Goal: Book appointment/travel/reservation

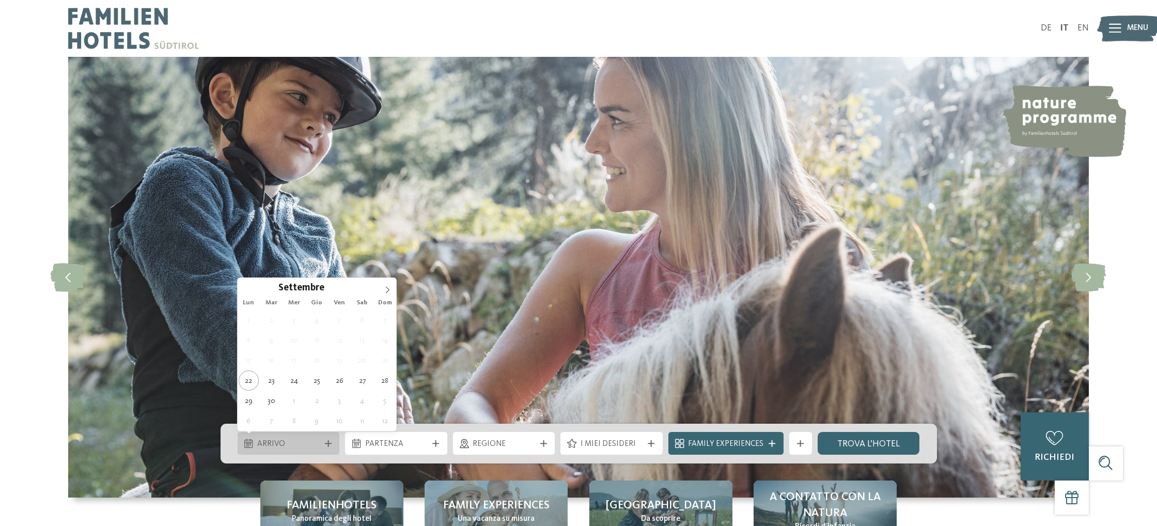
click at [308, 438] on div "Arrivo" at bounding box center [289, 444] width 68 height 12
click at [387, 288] on icon at bounding box center [388, 289] width 4 height 7
type input "****"
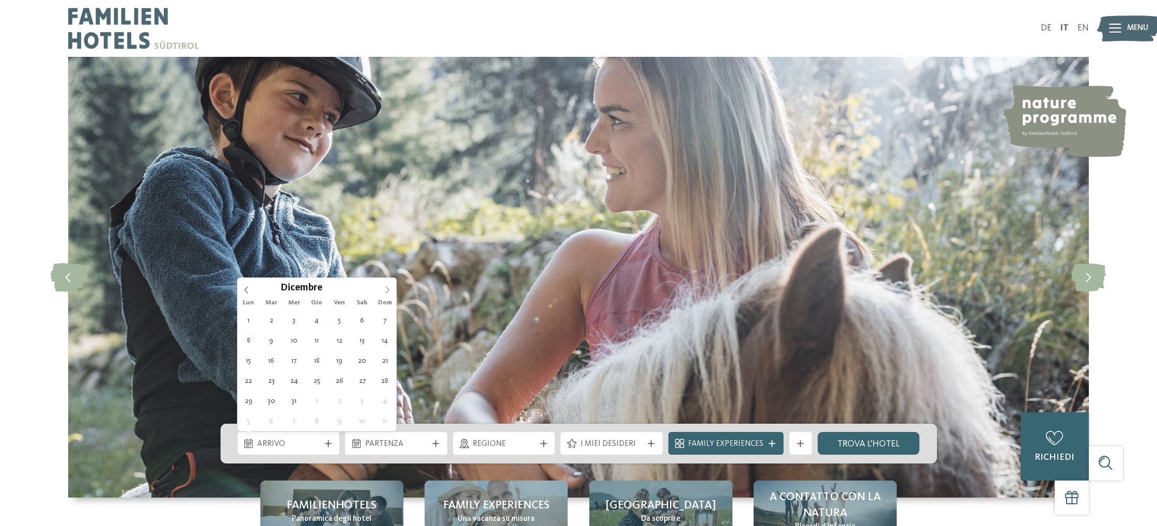
click at [387, 288] on icon at bounding box center [388, 289] width 4 height 7
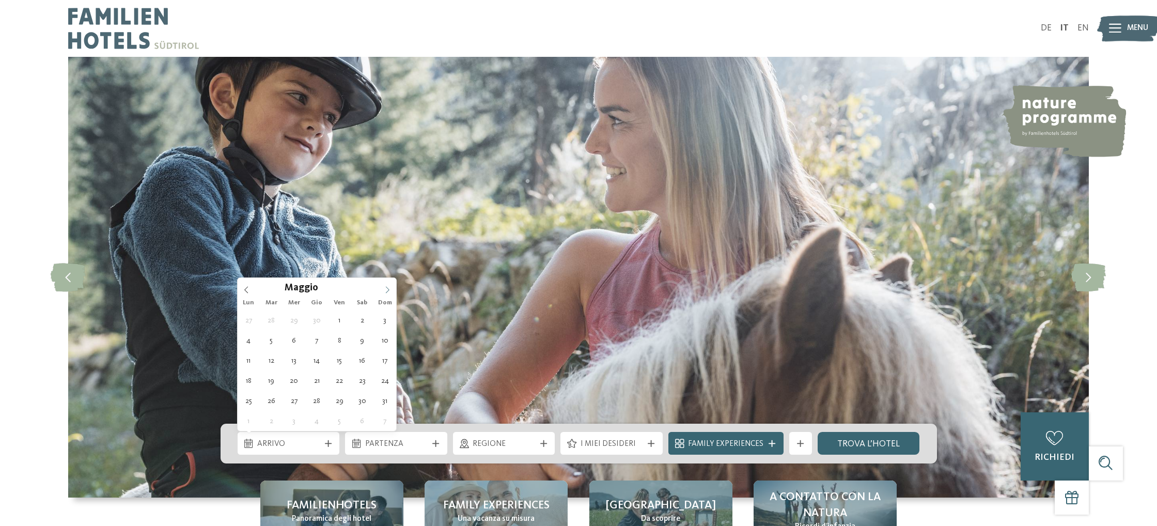
click at [387, 288] on icon at bounding box center [388, 289] width 4 height 7
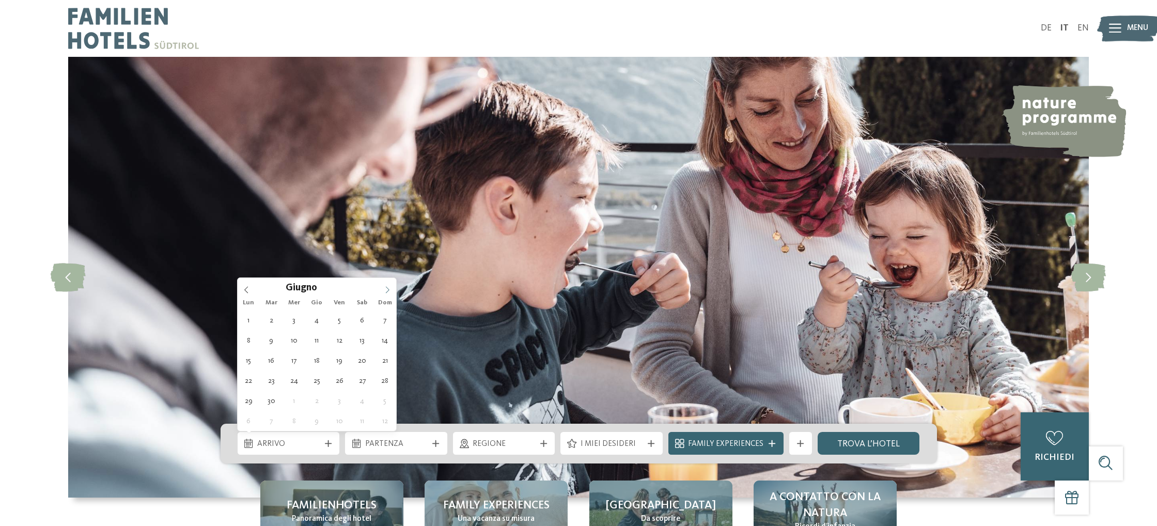
click at [387, 288] on icon at bounding box center [388, 289] width 4 height 7
type div "[DATE]"
type input "****"
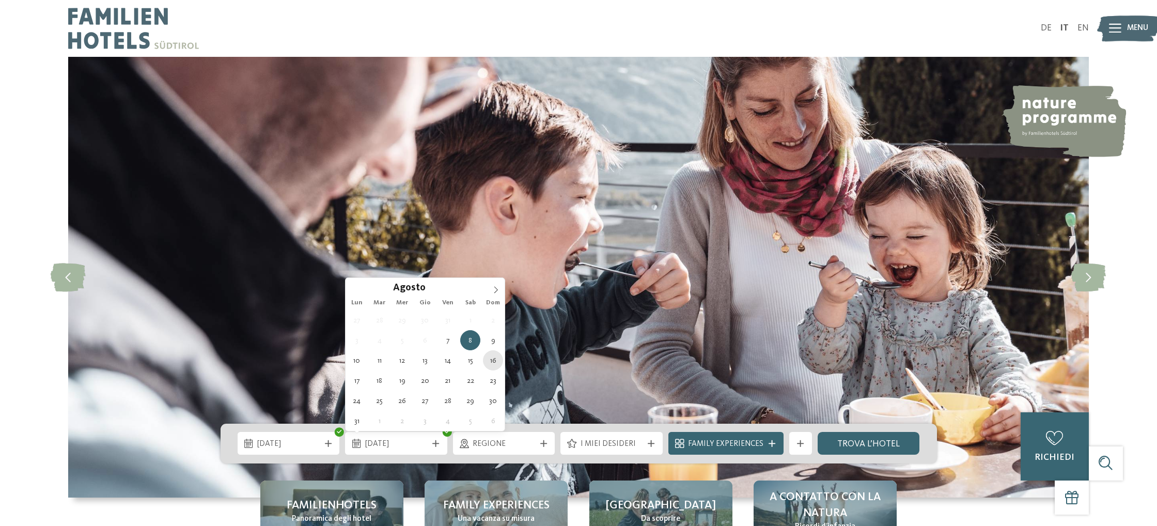
type div "[DATE]"
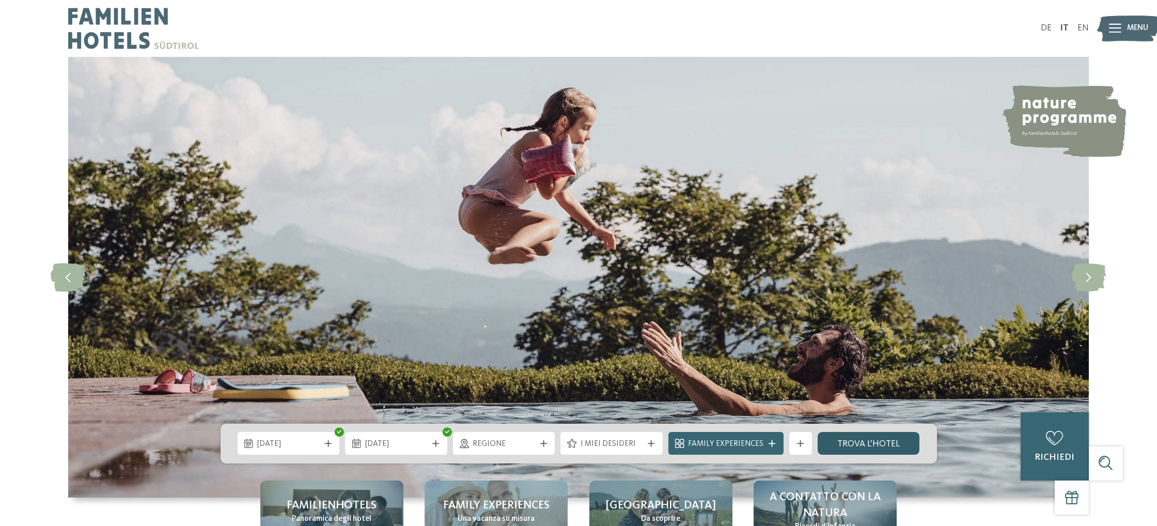
click at [838, 444] on link "trova l’hotel" at bounding box center [869, 443] width 102 height 23
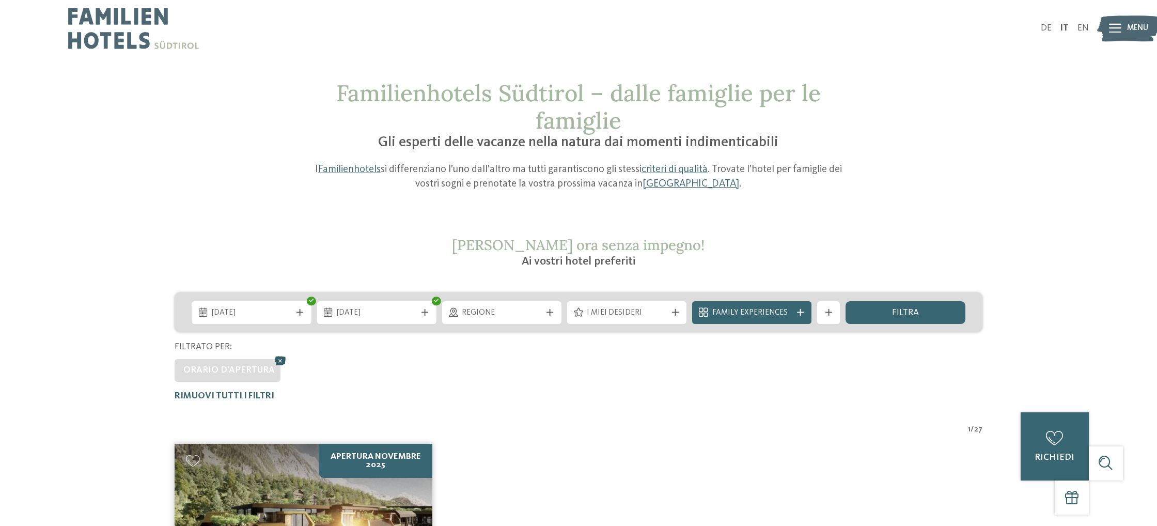
click at [279, 362] on icon at bounding box center [280, 360] width 17 height 15
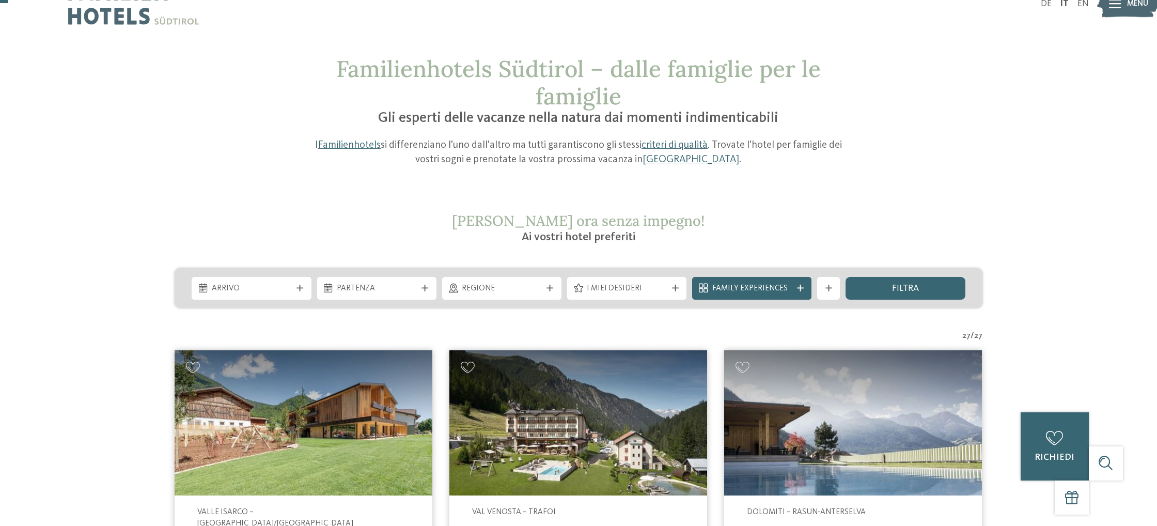
scroll to position [22, 0]
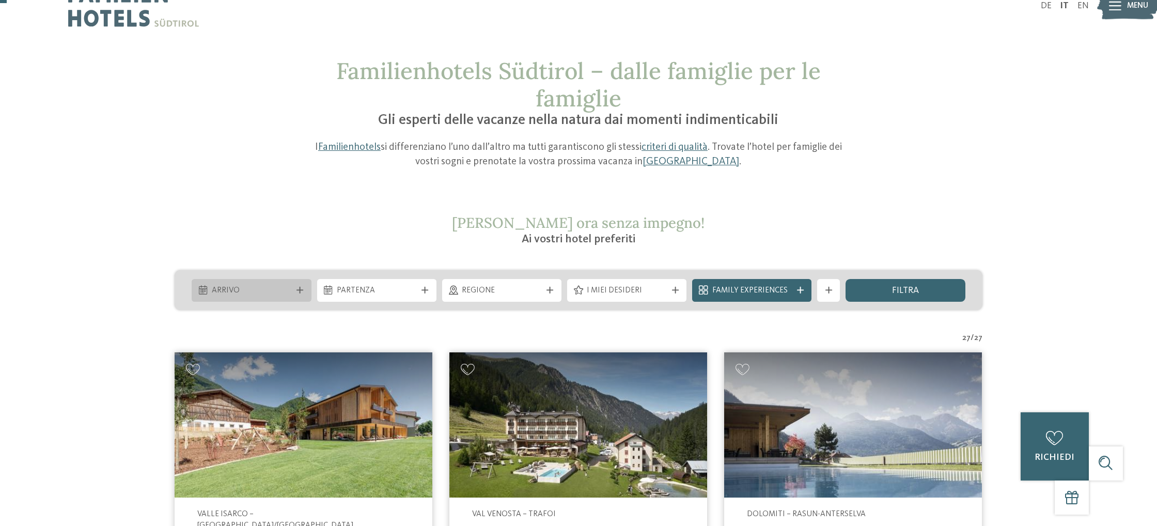
click at [256, 295] on span "Arrivo" at bounding box center [252, 290] width 80 height 11
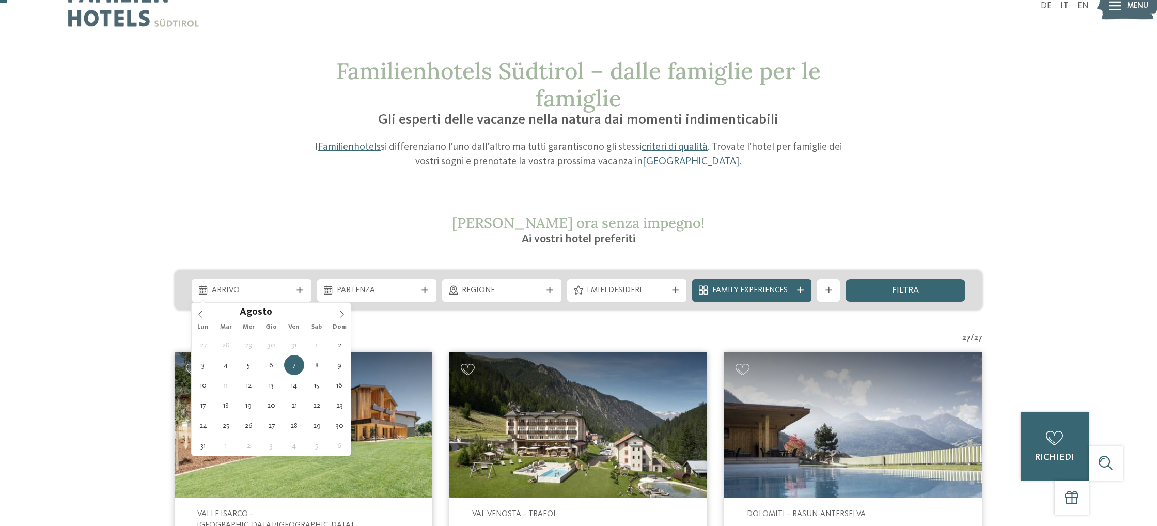
type div "[DATE]"
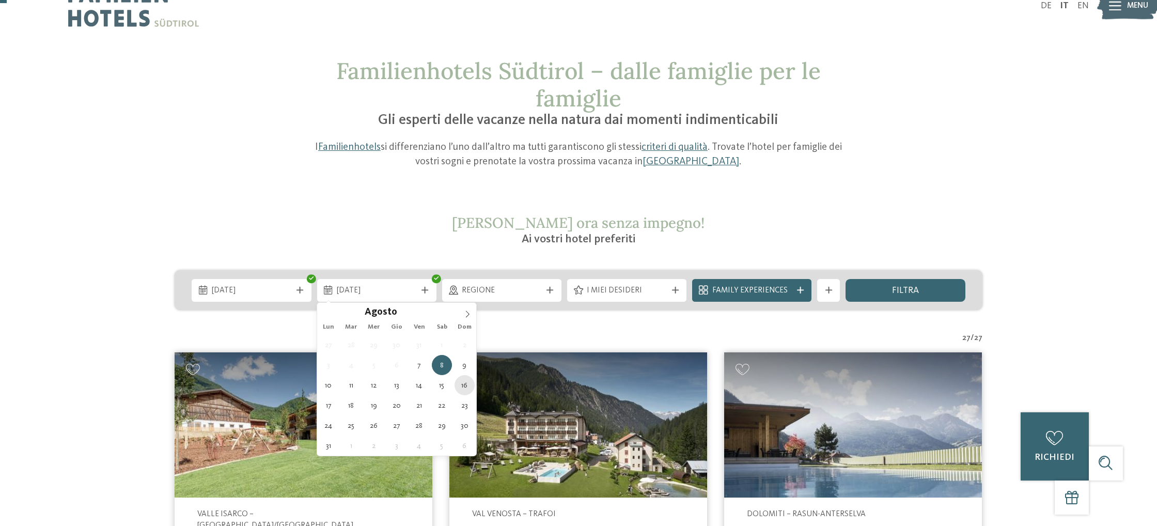
type div "[DATE]"
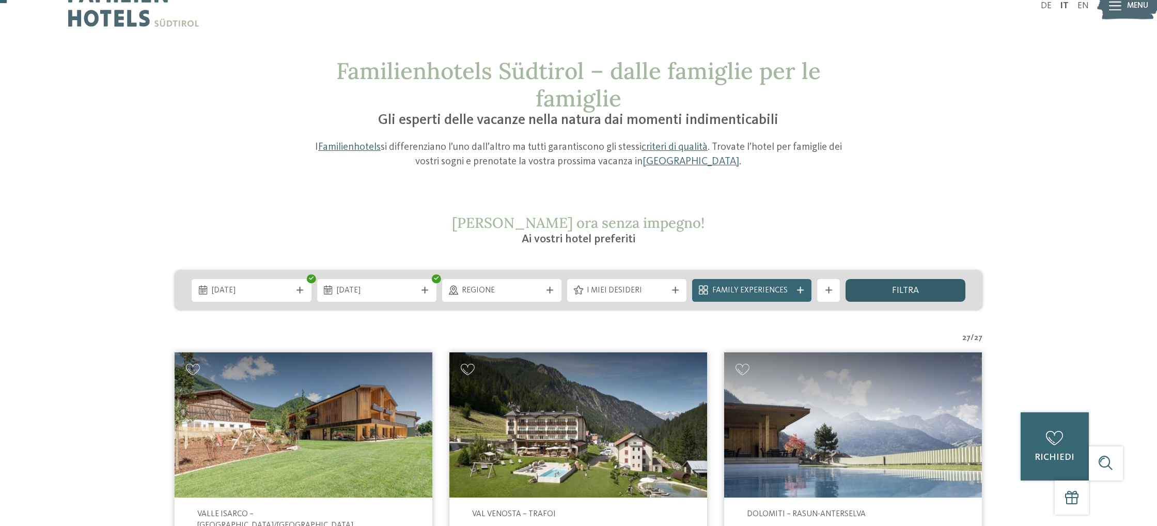
click at [898, 291] on span "filtra" at bounding box center [905, 290] width 27 height 9
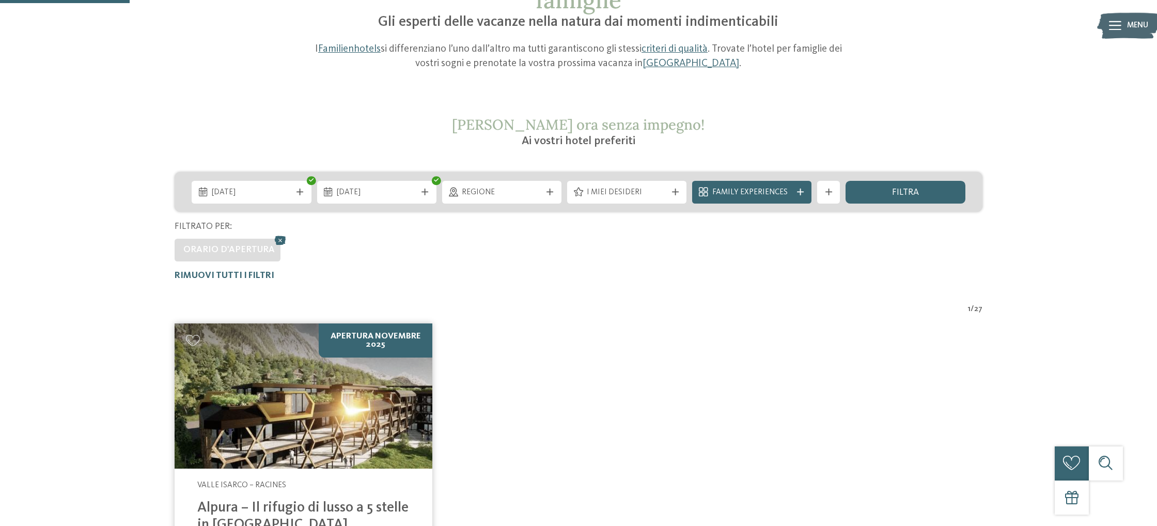
scroll to position [97, 0]
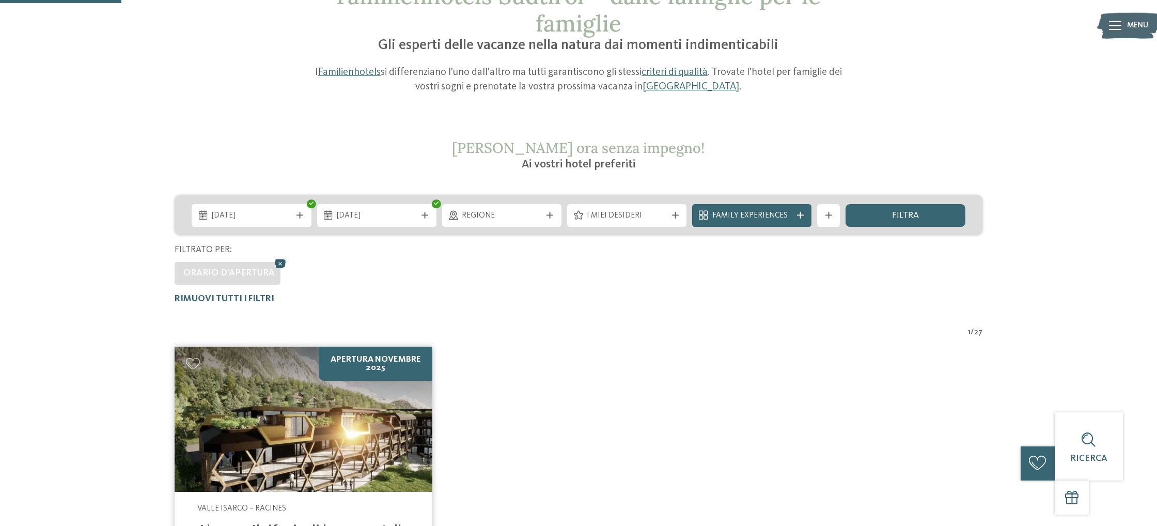
click at [276, 265] on icon at bounding box center [280, 263] width 17 height 15
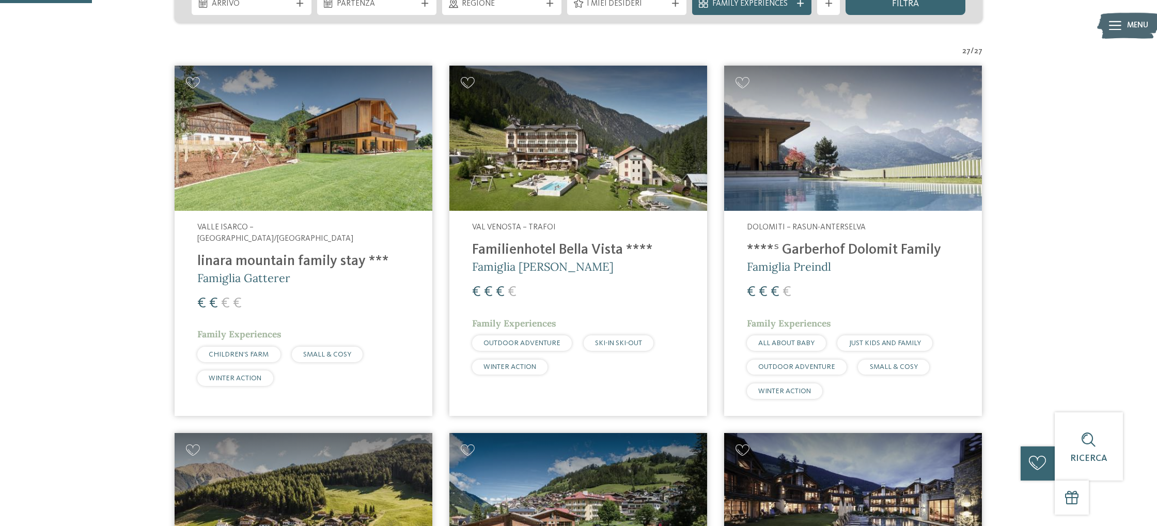
scroll to position [309, 0]
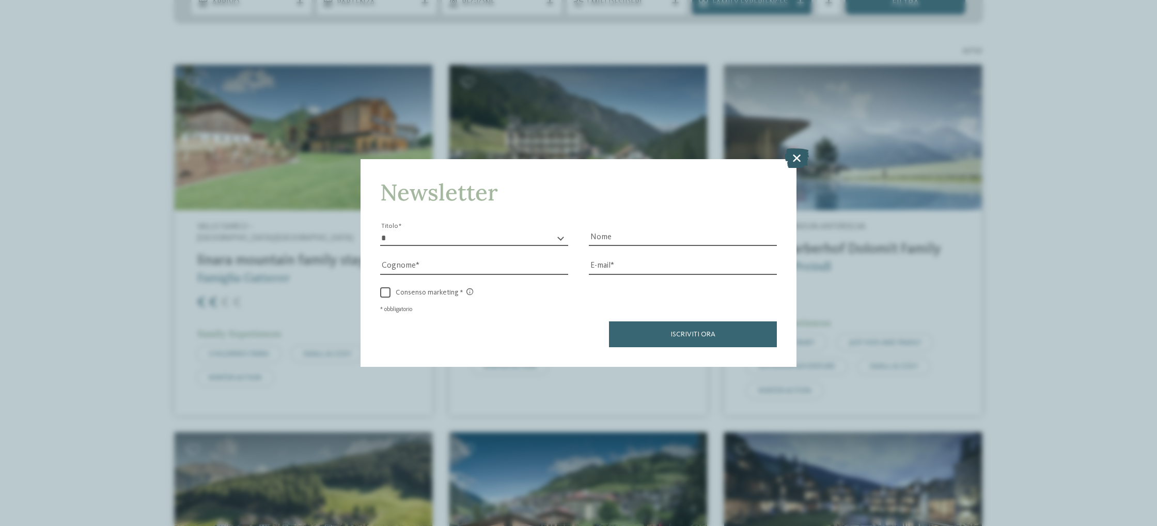
click at [797, 159] on icon at bounding box center [797, 158] width 24 height 20
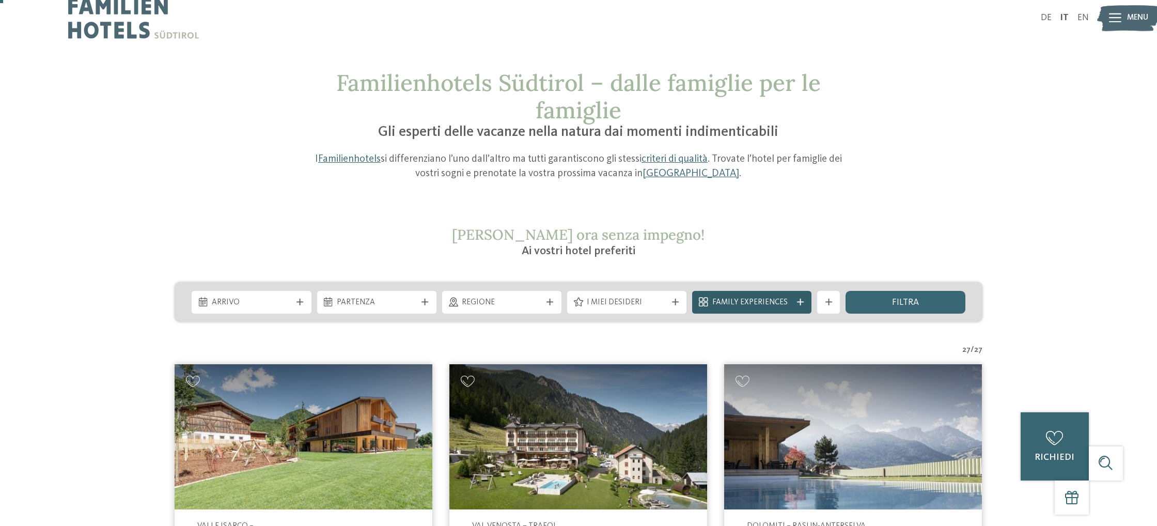
scroll to position [10, 0]
click at [797, 304] on icon at bounding box center [800, 302] width 7 height 7
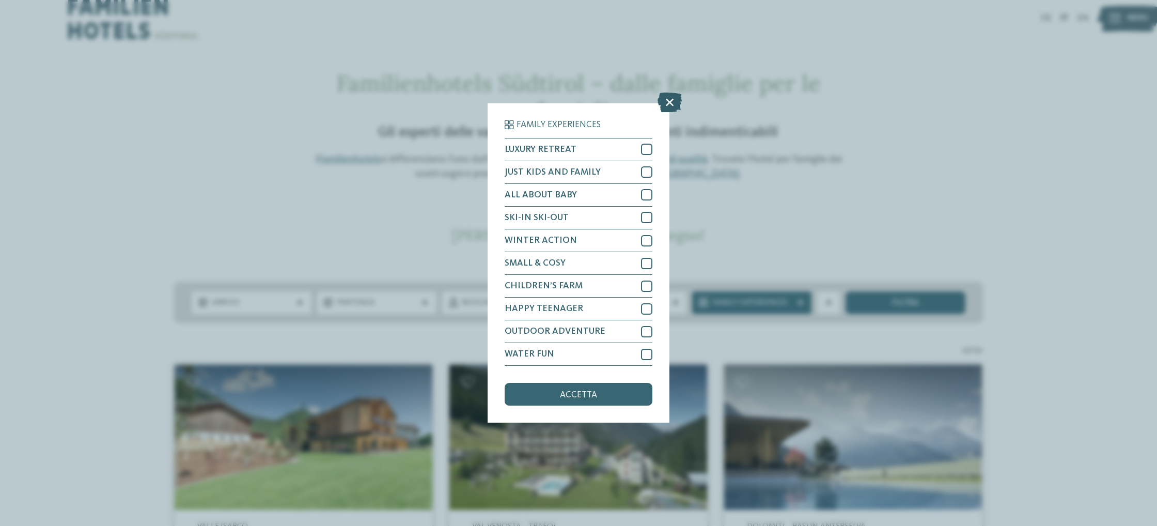
click at [668, 105] on icon at bounding box center [670, 102] width 24 height 20
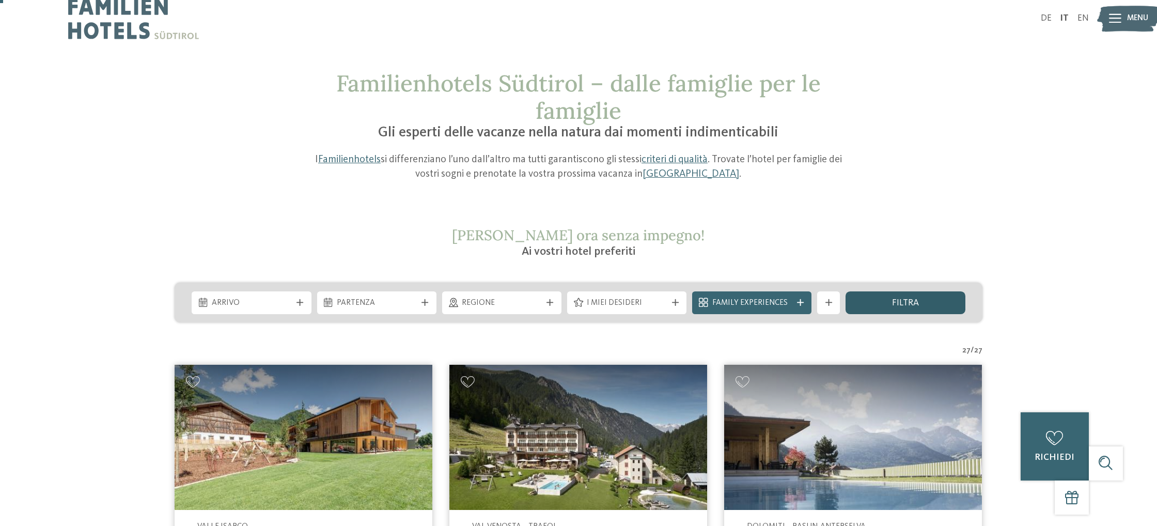
click at [909, 304] on span "filtra" at bounding box center [905, 303] width 27 height 9
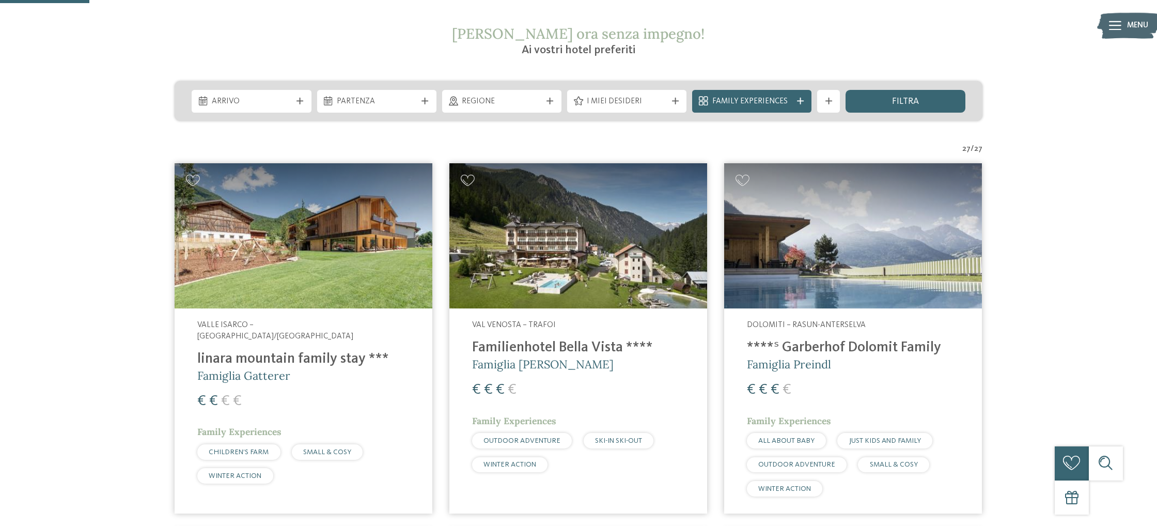
scroll to position [208, 0]
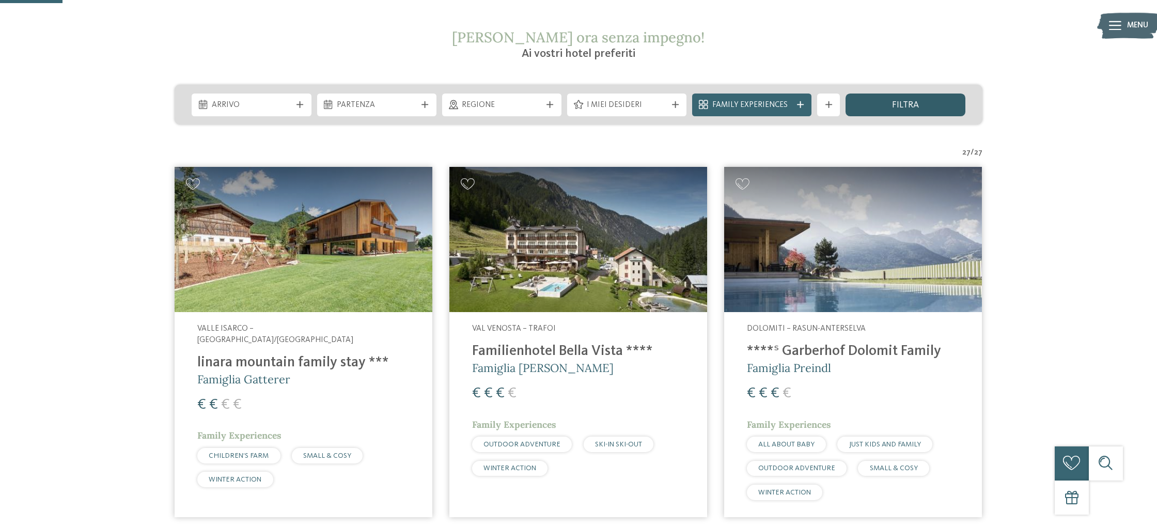
click at [914, 101] on span "filtra" at bounding box center [905, 105] width 27 height 9
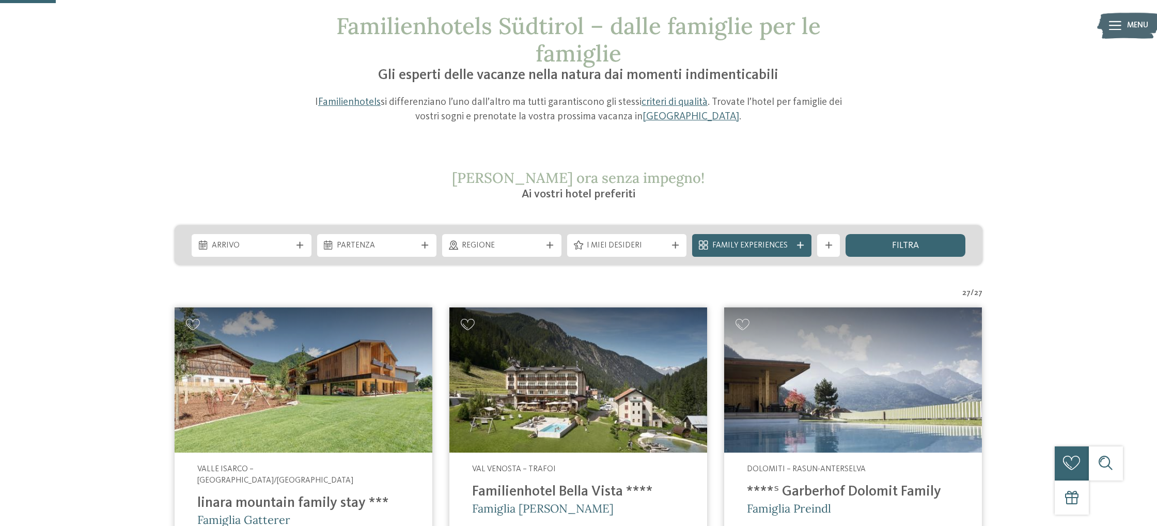
scroll to position [0, 0]
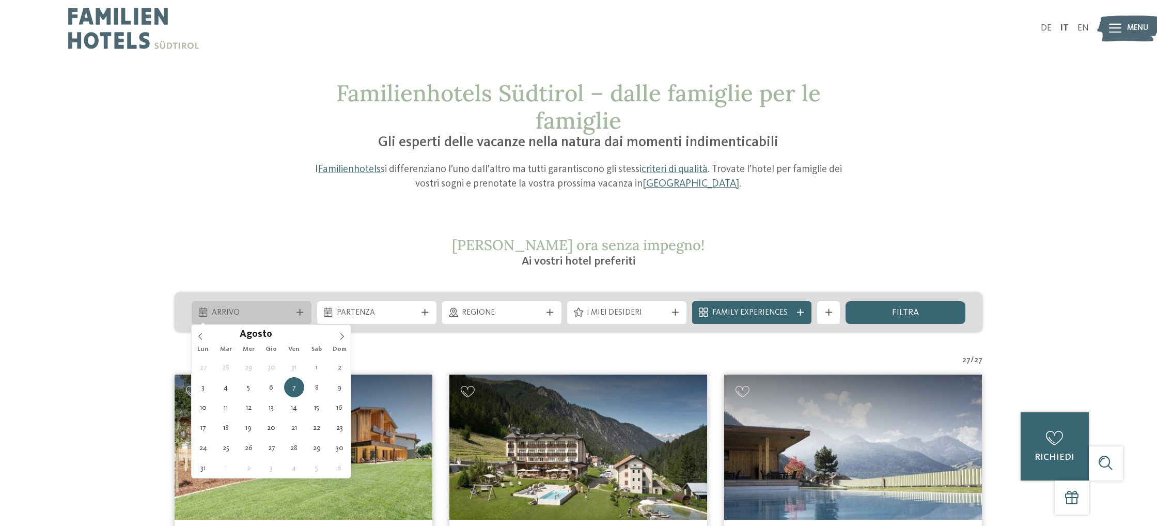
click at [302, 313] on icon at bounding box center [300, 312] width 7 height 7
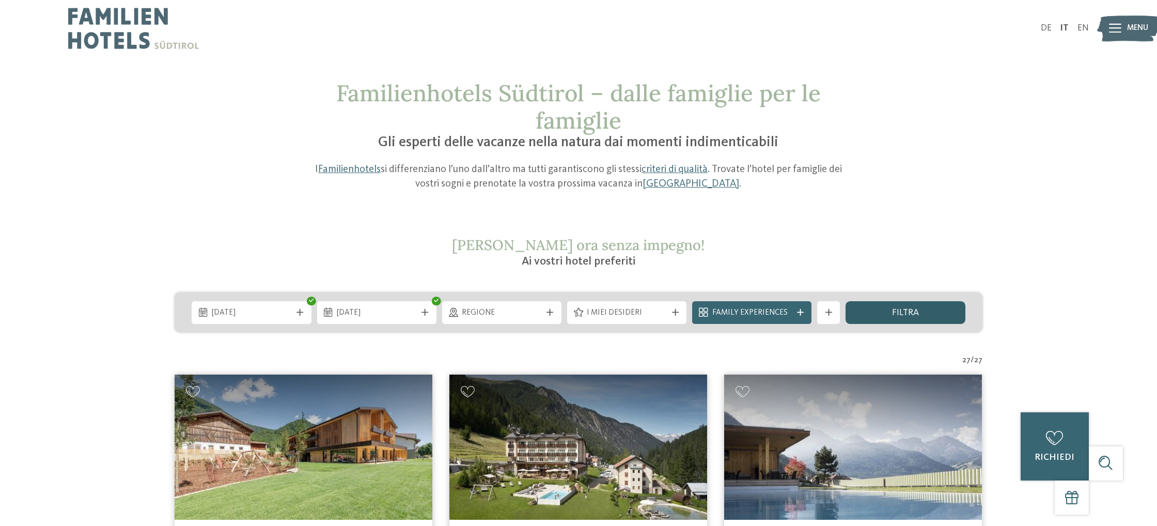
click at [879, 312] on div "filtra" at bounding box center [905, 312] width 119 height 23
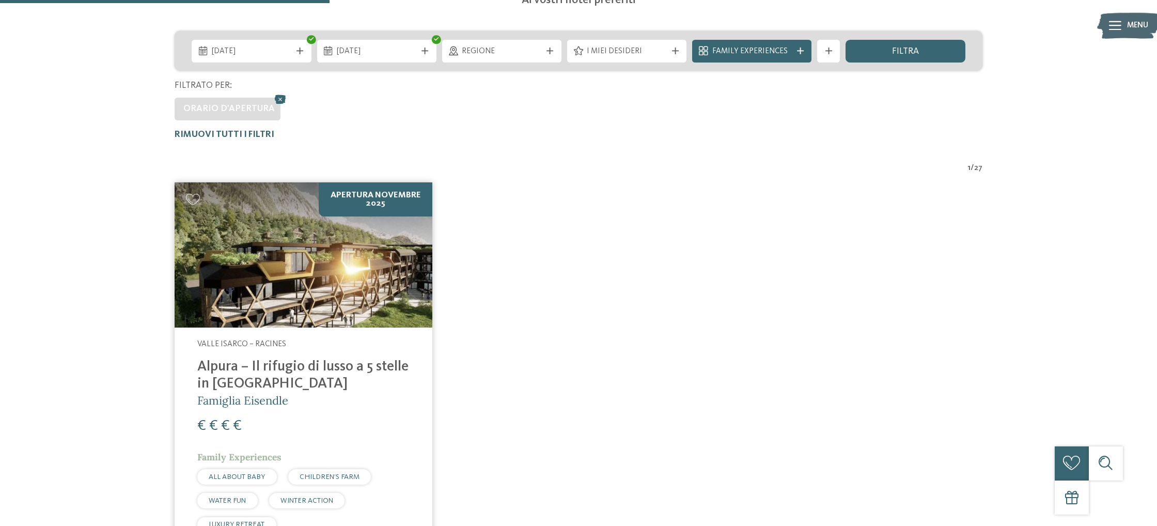
scroll to position [257, 0]
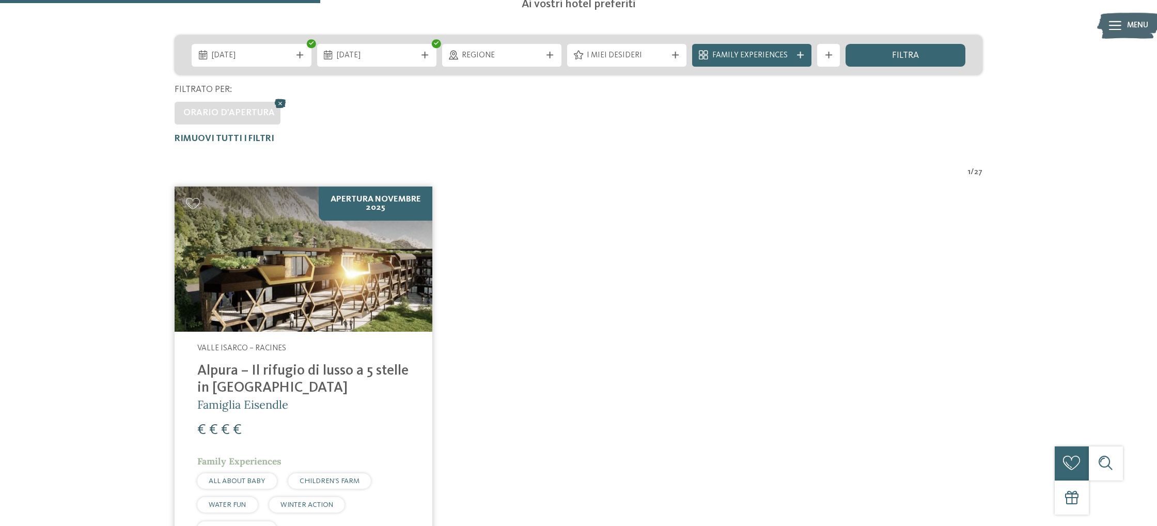
click at [276, 104] on icon at bounding box center [280, 103] width 17 height 15
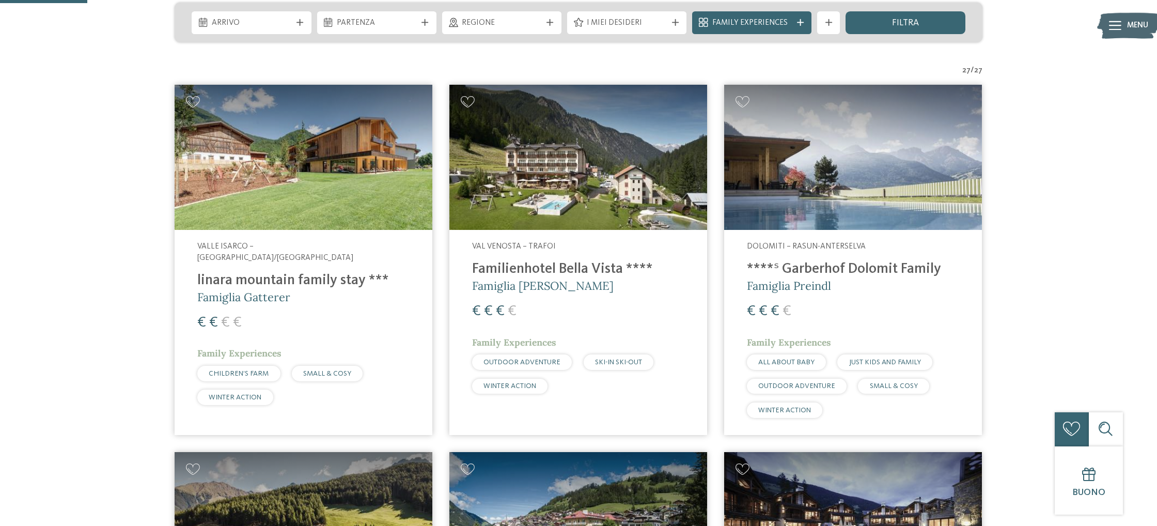
scroll to position [0, 0]
